Goal: Task Accomplishment & Management: Manage account settings

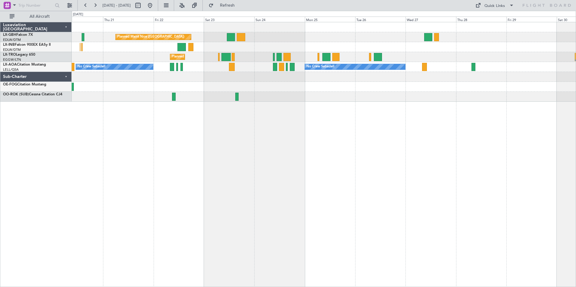
click at [166, 128] on div "Planned Maint Nice ([GEOGRAPHIC_DATA]) Unplanned Maint [GEOGRAPHIC_DATA] ([GEOG…" at bounding box center [324, 154] width 504 height 265
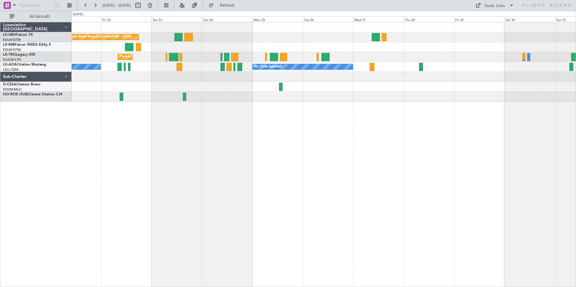
click at [427, 143] on div "Planned Maint Nice ([GEOGRAPHIC_DATA]) Unplanned Maint [GEOGRAPHIC_DATA] ([GEOG…" at bounding box center [324, 154] width 504 height 265
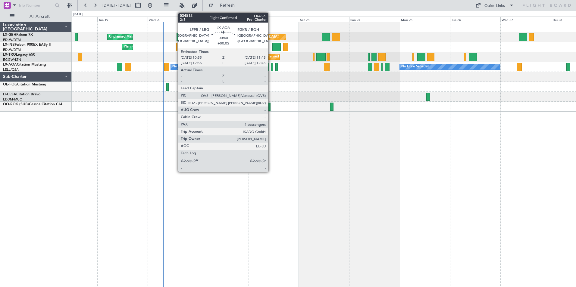
click at [271, 70] on div at bounding box center [272, 67] width 2 height 8
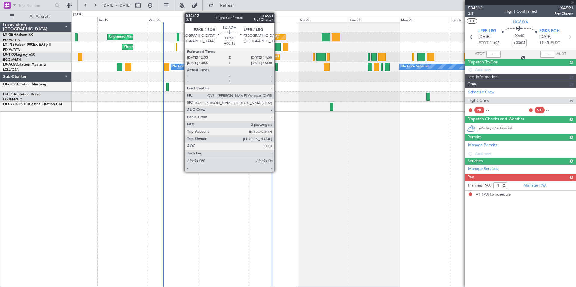
click at [277, 69] on div at bounding box center [276, 67] width 2 height 8
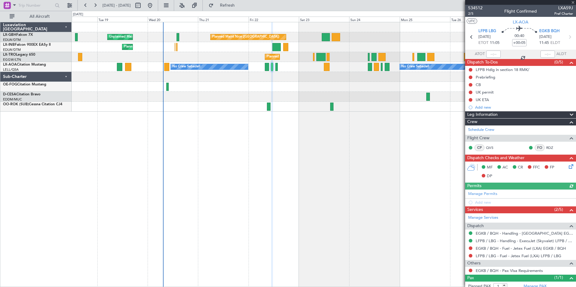
type input "+00:15"
type input "2"
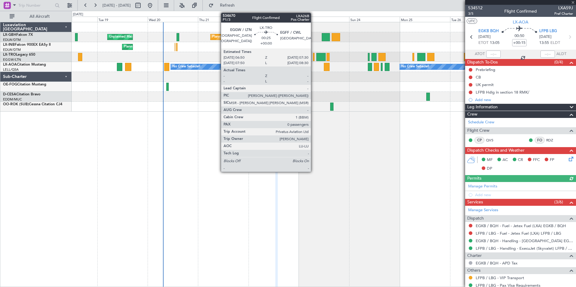
click at [313, 57] on div at bounding box center [314, 57] width 2 height 8
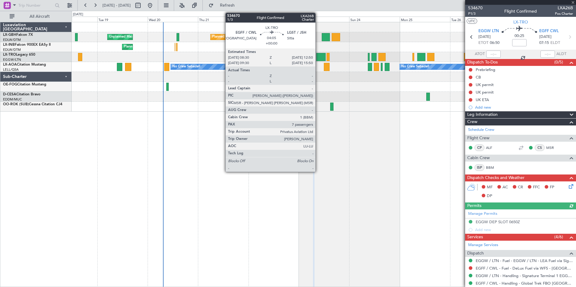
click at [318, 58] on div at bounding box center [320, 57] width 9 height 8
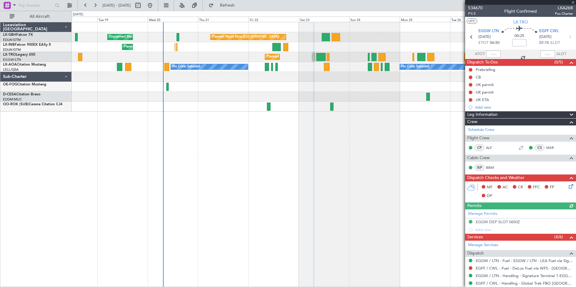
type input "7"
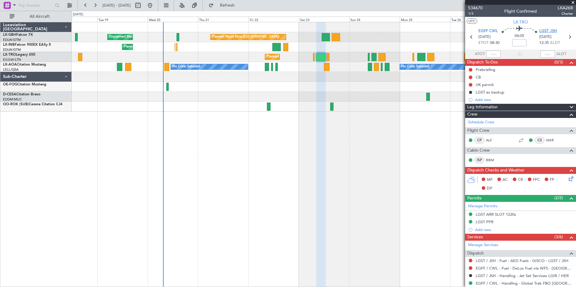
click at [550, 31] on span "LGST JSH" at bounding box center [548, 31] width 18 height 6
click at [546, 30] on span "LGST JSH" at bounding box center [548, 31] width 18 height 6
click at [546, 28] on span "LGST JSH" at bounding box center [548, 31] width 18 height 6
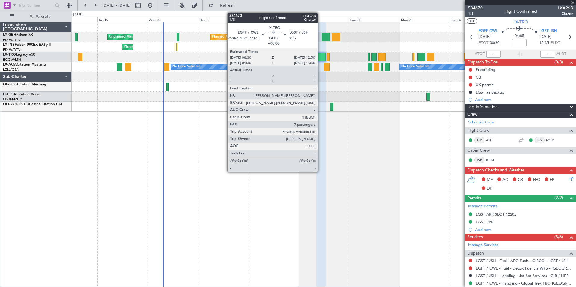
click at [320, 56] on div at bounding box center [320, 57] width 9 height 8
